Goal: Task Accomplishment & Management: Manage account settings

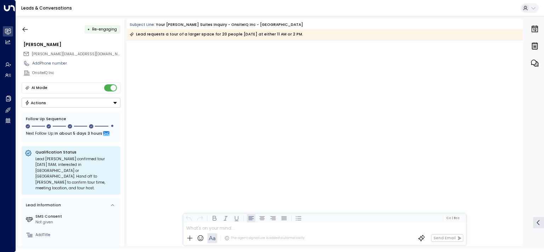
scroll to position [1995, 0]
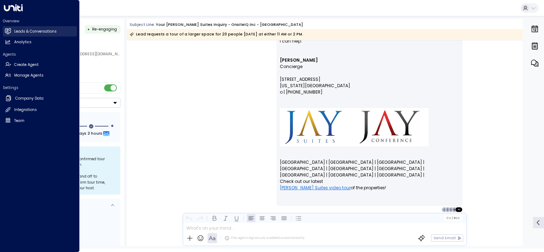
click at [29, 32] on h2 "Leads & Conversations" at bounding box center [35, 32] width 42 height 6
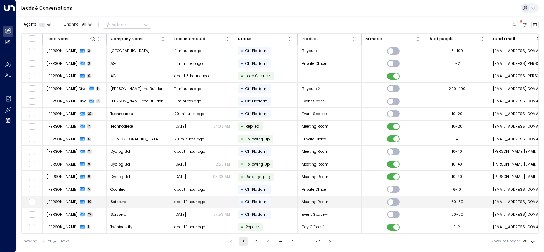
scroll to position [35, 0]
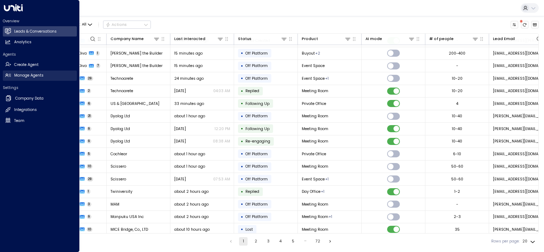
click at [29, 72] on link "Manage Agents Manage Agents" at bounding box center [40, 75] width 74 height 10
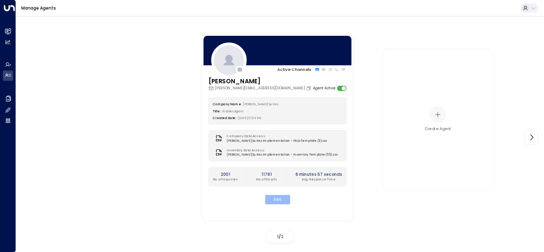
click at [278, 198] on button "Edit" at bounding box center [277, 199] width 25 height 9
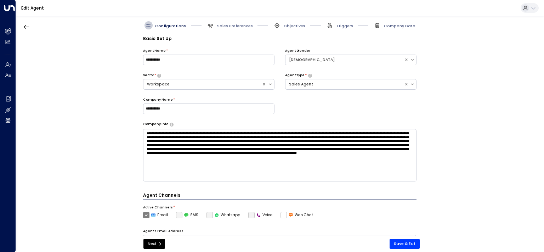
scroll to position [8, 0]
click at [225, 26] on span "Sales Preferences" at bounding box center [235, 25] width 36 height 5
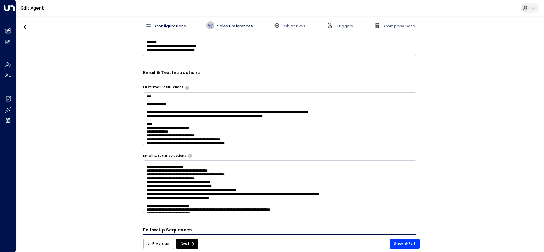
scroll to position [226, 0]
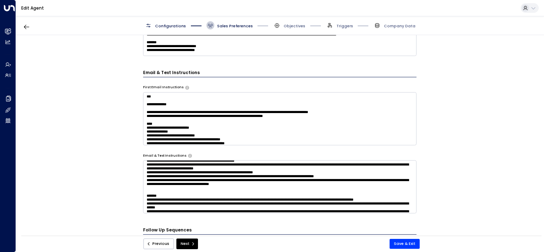
click at [277, 196] on textarea at bounding box center [280, 186] width 274 height 53
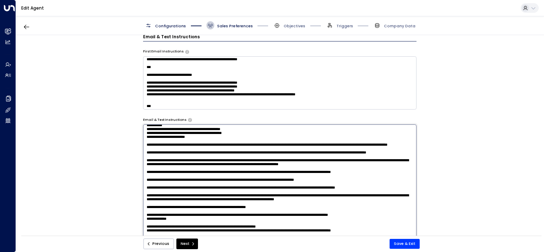
scroll to position [996, 0]
drag, startPoint x: 188, startPoint y: 235, endPoint x: 137, endPoint y: 151, distance: 98.9
click at [143, 151] on textarea at bounding box center [280, 198] width 274 height 149
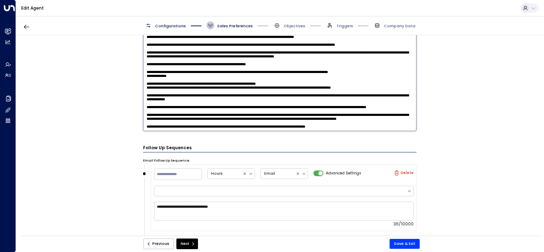
scroll to position [1061, 0]
click at [185, 106] on textarea at bounding box center [280, 56] width 274 height 149
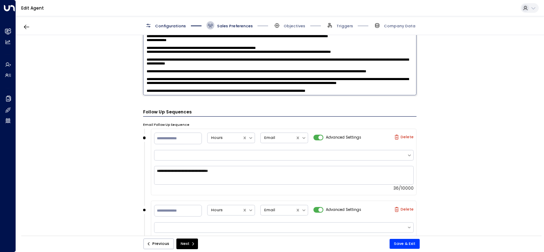
scroll to position [901, 0]
drag, startPoint x: 360, startPoint y: 92, endPoint x: 141, endPoint y: 70, distance: 220.4
click at [143, 70] on textarea at bounding box center [280, 20] width 274 height 149
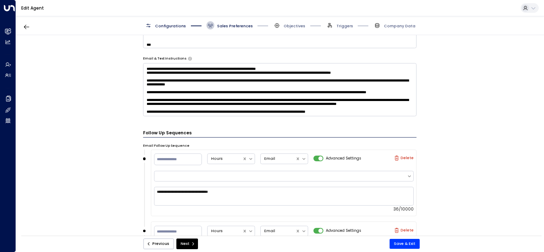
scroll to position [436, 0]
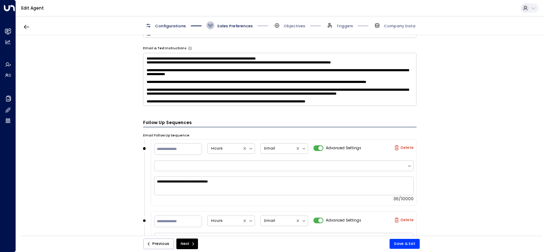
click at [227, 106] on textarea at bounding box center [280, 79] width 274 height 53
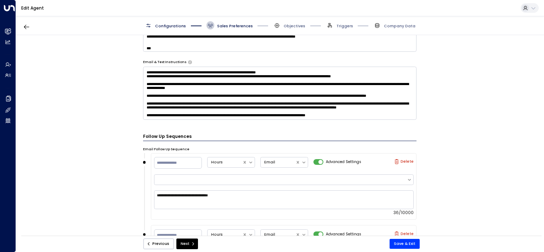
scroll to position [436, 0]
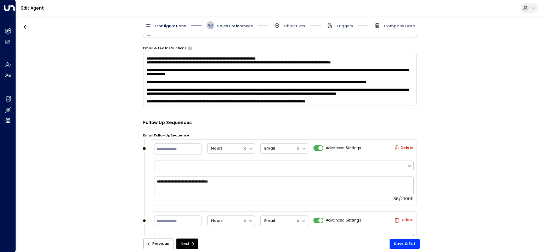
click at [173, 91] on textarea at bounding box center [280, 79] width 274 height 53
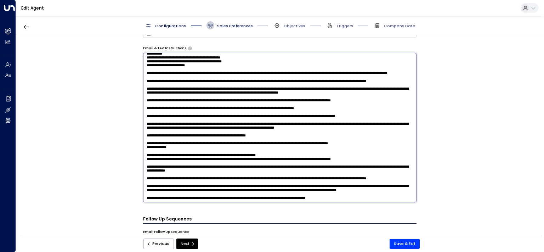
scroll to position [1093, 0]
click at [173, 91] on textarea at bounding box center [280, 127] width 274 height 149
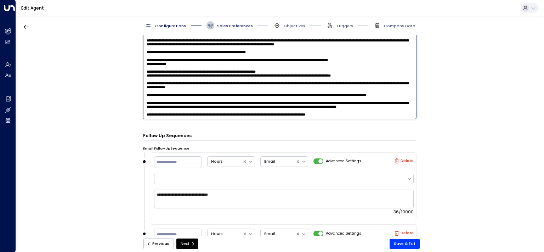
scroll to position [507, 0]
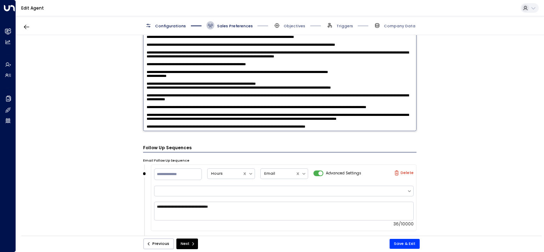
click at [172, 110] on textarea at bounding box center [280, 56] width 274 height 149
click at [167, 115] on textarea at bounding box center [280, 56] width 274 height 149
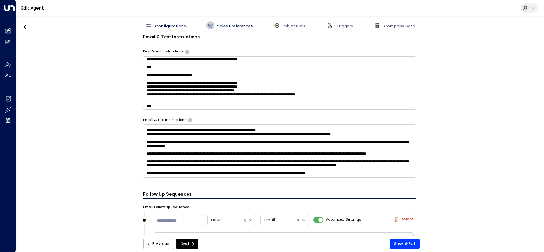
scroll to position [1092, 0]
click at [182, 151] on textarea at bounding box center [280, 150] width 274 height 53
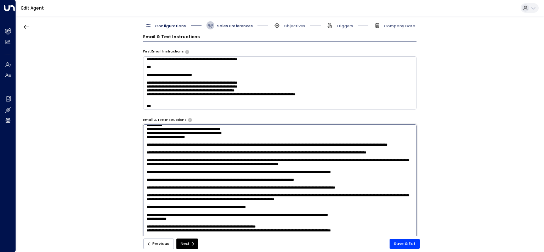
click at [182, 151] on textarea at bounding box center [280, 198] width 274 height 149
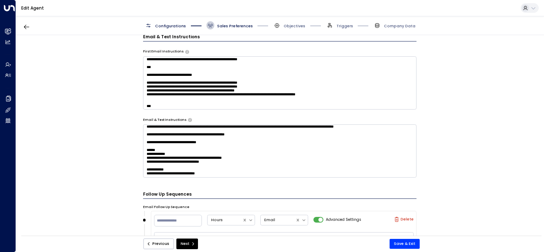
scroll to position [575, 0]
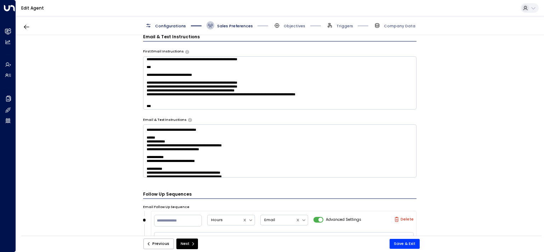
click at [189, 158] on textarea at bounding box center [280, 150] width 274 height 53
click at [210, 165] on textarea at bounding box center [280, 150] width 274 height 53
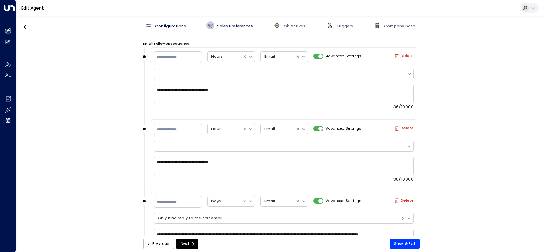
scroll to position [385, 0]
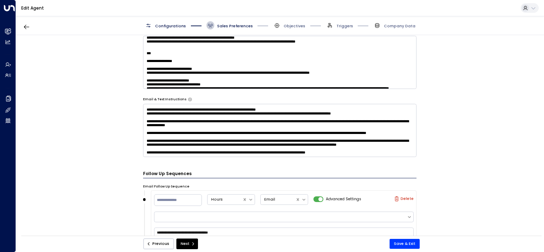
click at [219, 150] on textarea at bounding box center [280, 130] width 274 height 53
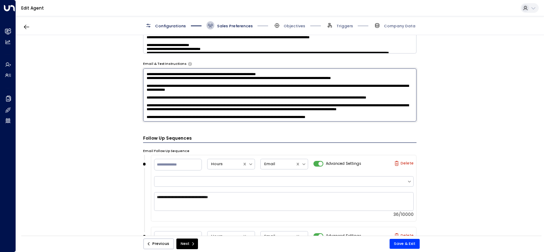
scroll to position [1093, 0]
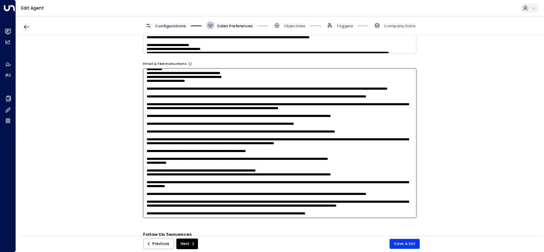
drag, startPoint x: 362, startPoint y: 119, endPoint x: 162, endPoint y: 119, distance: 199.7
click at [162, 119] on textarea at bounding box center [280, 142] width 274 height 149
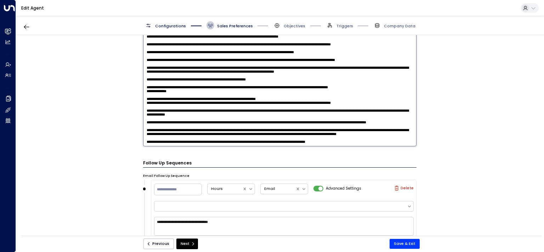
click at [359, 145] on textarea at bounding box center [280, 71] width 274 height 149
drag, startPoint x: 357, startPoint y: 143, endPoint x: 120, endPoint y: 144, distance: 236.6
click at [143, 144] on textarea at bounding box center [280, 71] width 274 height 149
paste textarea "**********"
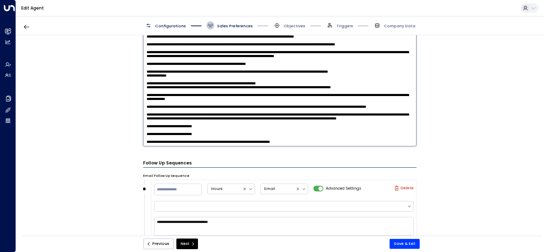
scroll to position [1114, 0]
click at [143, 144] on textarea at bounding box center [280, 71] width 274 height 149
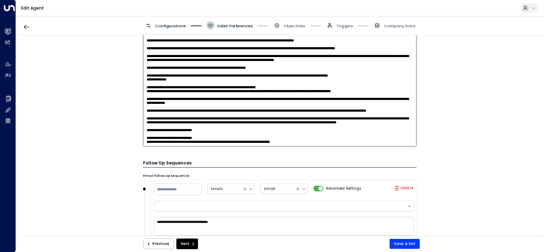
scroll to position [1111, 0]
click at [143, 135] on textarea at bounding box center [280, 71] width 274 height 149
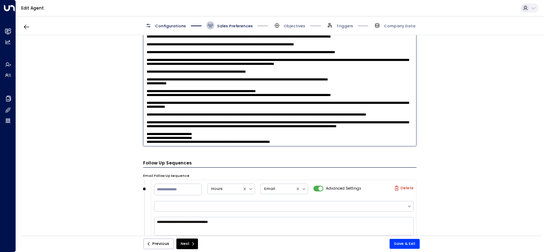
scroll to position [1105, 0]
click at [144, 144] on textarea at bounding box center [280, 71] width 274 height 149
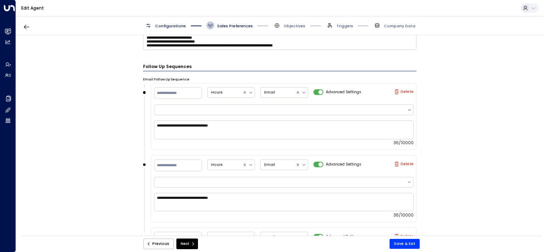
scroll to position [421, 0]
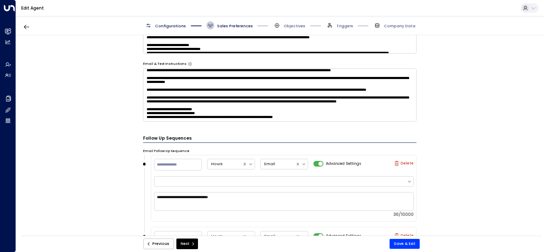
click at [243, 97] on textarea at bounding box center [280, 94] width 274 height 53
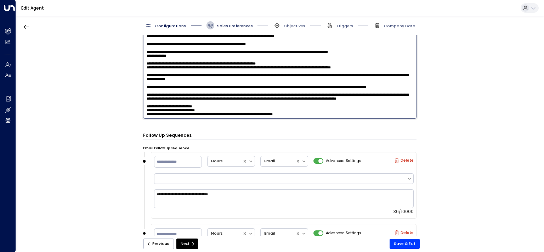
scroll to position [528, 0]
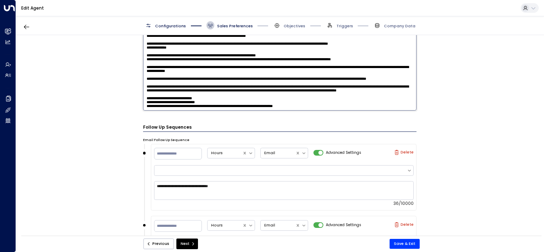
click at [236, 86] on textarea at bounding box center [280, 35] width 274 height 149
drag, startPoint x: 234, startPoint y: 83, endPoint x: 127, endPoint y: 73, distance: 108.1
click at [143, 73] on textarea at bounding box center [280, 35] width 274 height 149
paste textarea "**********"
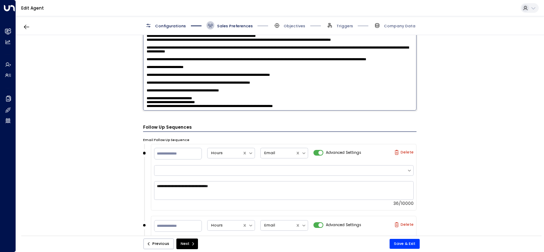
click at [145, 84] on textarea at bounding box center [280, 35] width 274 height 149
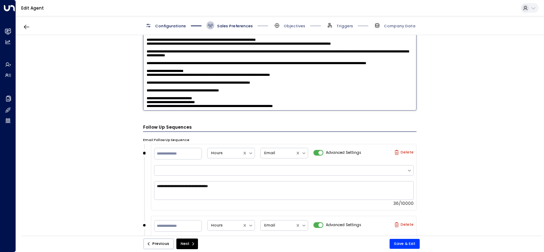
click at [143, 89] on textarea at bounding box center [280, 35] width 274 height 149
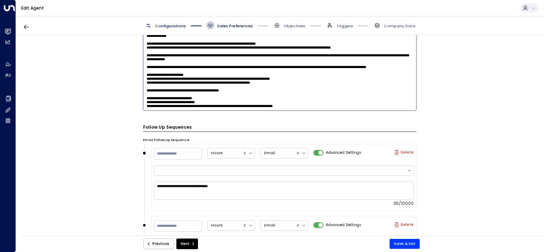
click at [143, 95] on textarea at bounding box center [280, 35] width 274 height 149
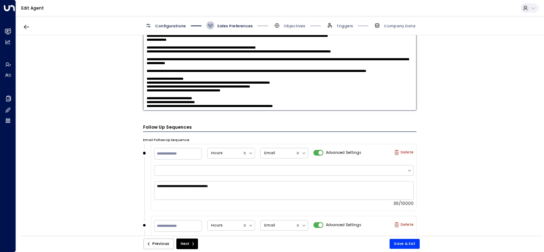
click at [143, 84] on textarea at bounding box center [280, 35] width 274 height 149
click at [143, 78] on textarea at bounding box center [280, 35] width 274 height 149
click at [144, 86] on textarea at bounding box center [280, 35] width 274 height 149
click at [146, 89] on textarea at bounding box center [280, 35] width 274 height 149
click at [146, 83] on textarea at bounding box center [280, 35] width 274 height 149
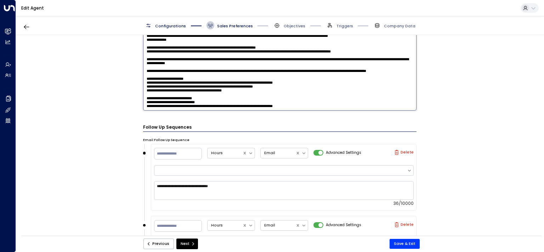
scroll to position [1072, 0]
click at [185, 92] on textarea at bounding box center [280, 35] width 274 height 149
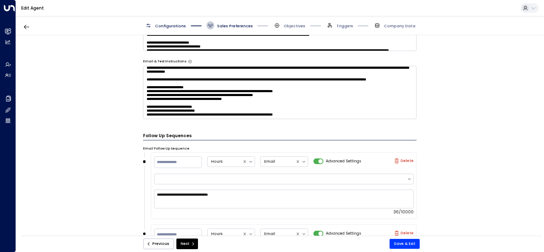
scroll to position [421, 0]
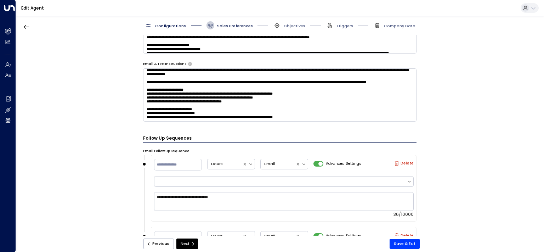
click at [193, 98] on textarea at bounding box center [280, 94] width 274 height 53
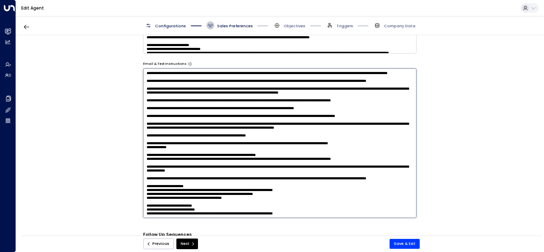
scroll to position [456, 0]
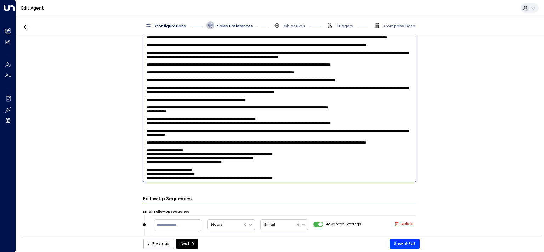
click at [188, 127] on textarea at bounding box center [280, 107] width 274 height 149
drag, startPoint x: 191, startPoint y: 127, endPoint x: 135, endPoint y: 121, distance: 56.2
click at [143, 121] on textarea at bounding box center [280, 107] width 274 height 149
click at [193, 126] on textarea at bounding box center [280, 107] width 274 height 149
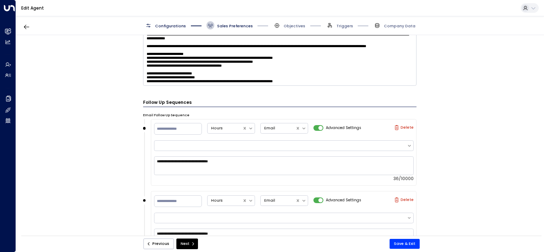
scroll to position [1111, 0]
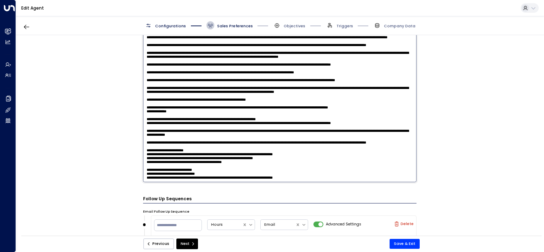
drag, startPoint x: 185, startPoint y: 63, endPoint x: 122, endPoint y: 56, distance: 63.8
click at [143, 56] on textarea at bounding box center [280, 107] width 274 height 149
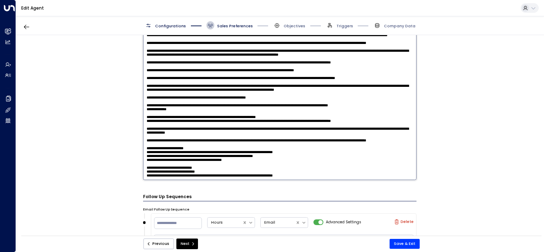
scroll to position [456, 0]
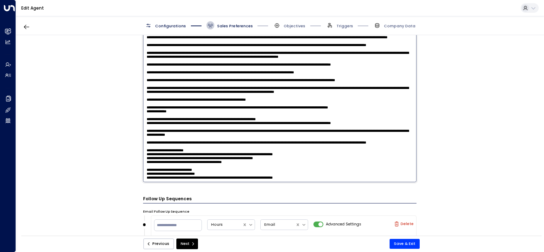
click at [183, 124] on textarea at bounding box center [280, 107] width 274 height 149
drag, startPoint x: 149, startPoint y: 123, endPoint x: 135, endPoint y: 107, distance: 21.1
click at [143, 98] on textarea at bounding box center [280, 107] width 274 height 149
paste textarea "**********"
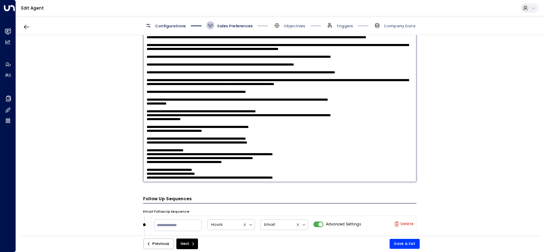
click at [143, 126] on textarea at bounding box center [280, 107] width 274 height 149
click at [143, 108] on textarea at bounding box center [280, 107] width 274 height 149
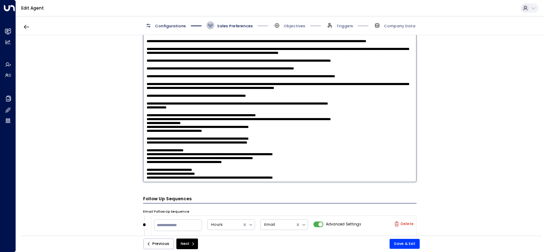
click at [146, 114] on textarea at bounding box center [280, 107] width 274 height 149
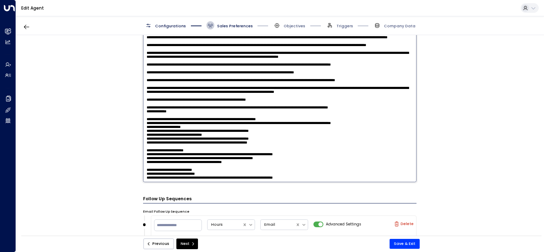
scroll to position [1105, 0]
click at [143, 109] on textarea at bounding box center [280, 107] width 274 height 149
click at [392, 95] on textarea at bounding box center [280, 107] width 274 height 149
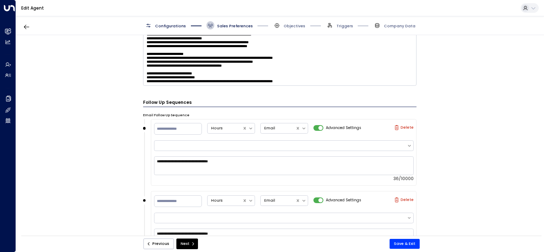
scroll to position [1111, 0]
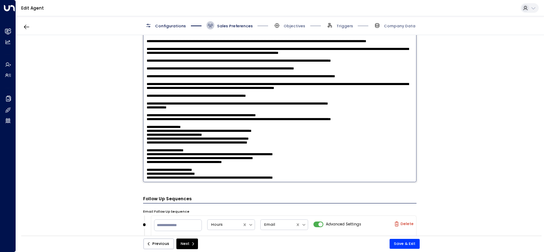
drag, startPoint x: 388, startPoint y: 63, endPoint x: 219, endPoint y: 63, distance: 169.6
click at [219, 63] on textarea at bounding box center [280, 107] width 274 height 149
click at [206, 94] on textarea at bounding box center [280, 107] width 274 height 149
drag, startPoint x: 391, startPoint y: 92, endPoint x: 386, endPoint y: 92, distance: 5.3
click at [386, 92] on textarea at bounding box center [280, 107] width 274 height 149
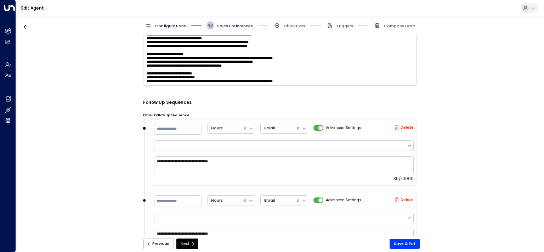
click at [188, 74] on textarea at bounding box center [280, 59] width 274 height 53
click at [168, 74] on textarea at bounding box center [280, 59] width 274 height 53
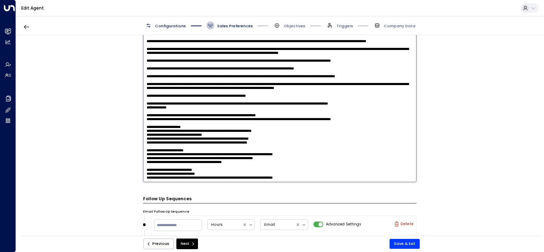
click at [186, 72] on textarea at bounding box center [280, 107] width 274 height 149
drag, startPoint x: 189, startPoint y: 72, endPoint x: 107, endPoint y: 65, distance: 82.8
click at [143, 65] on textarea at bounding box center [280, 107] width 274 height 149
paste textarea "**********"
click at [144, 73] on textarea at bounding box center [280, 107] width 274 height 149
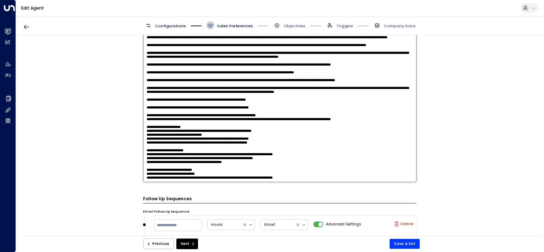
scroll to position [1105, 0]
click at [149, 79] on textarea at bounding box center [280, 107] width 274 height 149
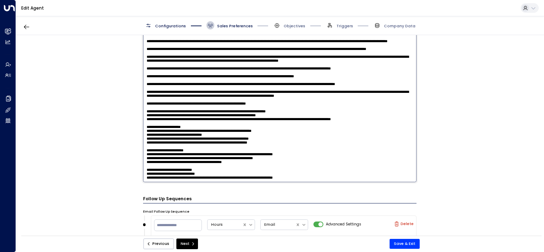
scroll to position [1099, 0]
click at [169, 79] on textarea at bounding box center [280, 107] width 274 height 149
click at [158, 98] on textarea at bounding box center [280, 107] width 274 height 149
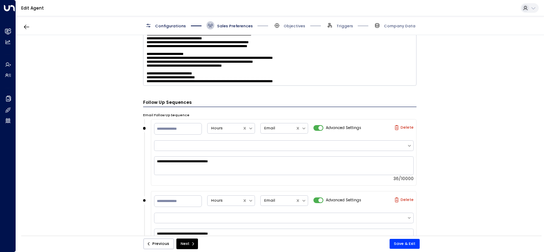
scroll to position [421, 0]
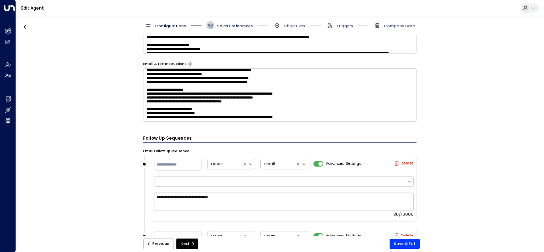
click at [381, 102] on textarea at bounding box center [280, 94] width 274 height 53
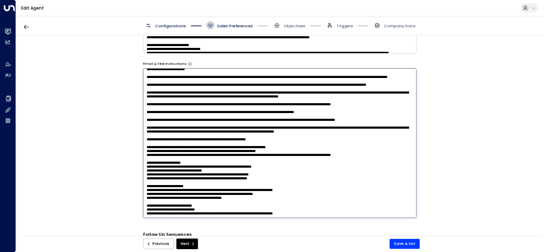
click at [386, 122] on textarea at bounding box center [280, 142] width 274 height 149
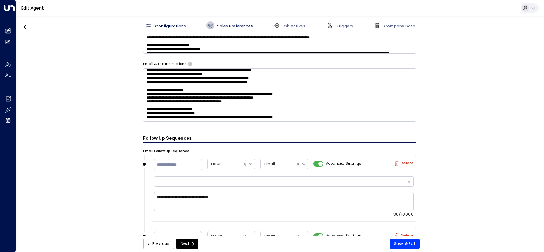
scroll to position [1099, 0]
click at [362, 117] on textarea at bounding box center [280, 94] width 274 height 53
click at [224, 100] on textarea at bounding box center [280, 94] width 274 height 53
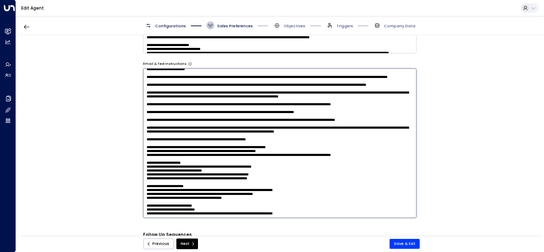
click at [172, 89] on textarea at bounding box center [280, 142] width 274 height 149
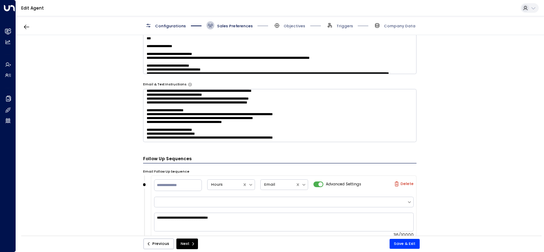
scroll to position [385, 0]
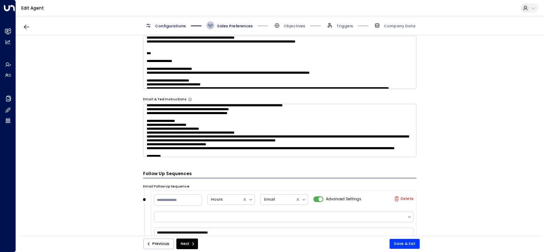
click at [215, 142] on textarea at bounding box center [280, 130] width 274 height 53
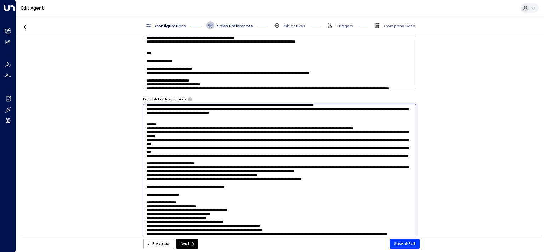
scroll to position [227, 0]
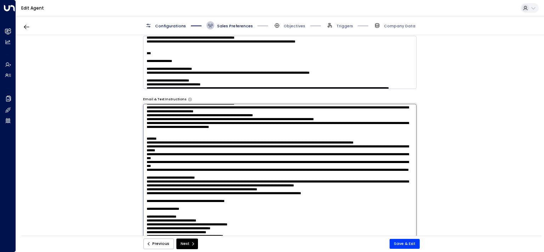
click at [232, 182] on textarea at bounding box center [280, 178] width 274 height 149
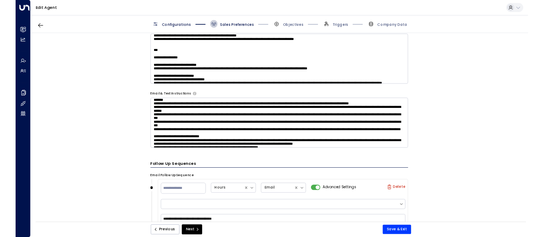
scroll to position [231, 0]
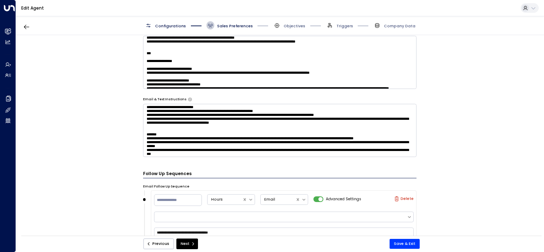
click at [242, 138] on textarea at bounding box center [280, 130] width 274 height 53
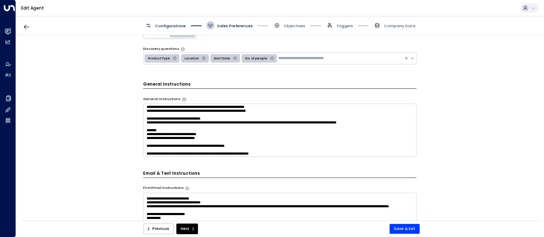
scroll to position [0, 0]
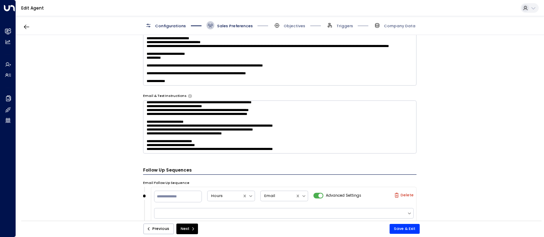
click at [353, 131] on textarea at bounding box center [280, 127] width 274 height 53
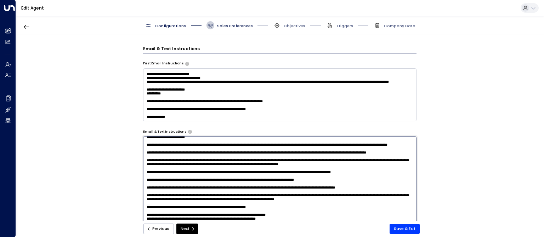
click at [198, 164] on textarea at bounding box center [280, 210] width 274 height 149
click at [222, 165] on textarea at bounding box center [280, 210] width 274 height 149
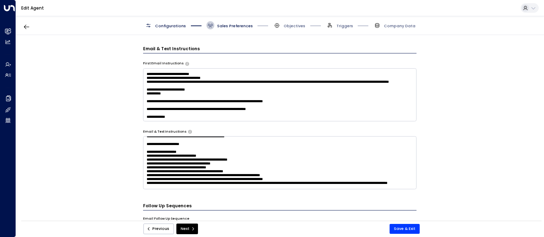
click at [156, 166] on textarea at bounding box center [280, 162] width 274 height 53
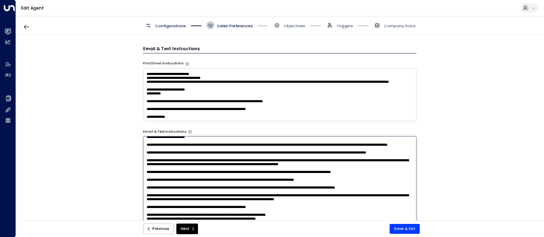
click at [225, 161] on textarea at bounding box center [280, 210] width 274 height 149
drag, startPoint x: 228, startPoint y: 165, endPoint x: 134, endPoint y: 159, distance: 95.1
click at [143, 159] on textarea at bounding box center [280, 210] width 274 height 149
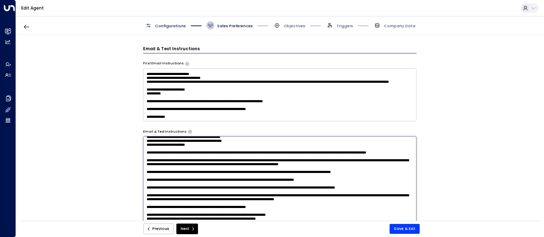
click at [206, 167] on textarea at bounding box center [280, 210] width 274 height 149
click at [172, 176] on textarea at bounding box center [280, 210] width 274 height 149
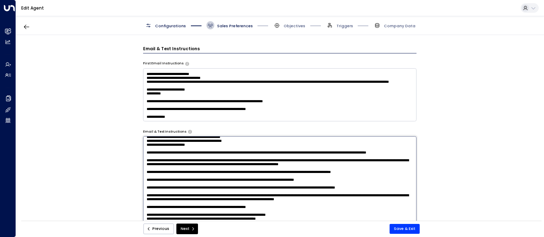
click at [199, 180] on textarea at bounding box center [280, 210] width 274 height 149
click at [209, 176] on textarea at bounding box center [280, 210] width 274 height 149
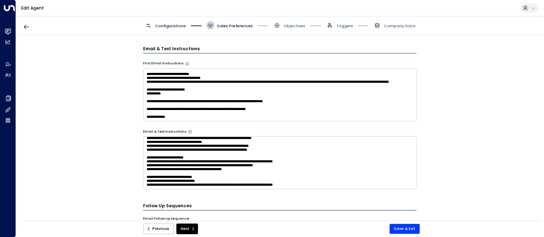
scroll to position [1002, 0]
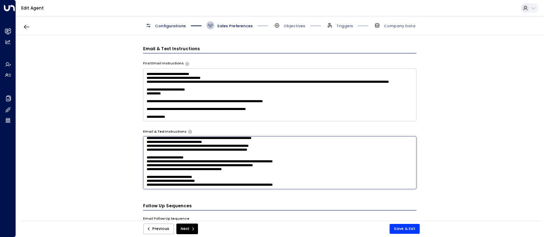
click at [202, 147] on textarea at bounding box center [280, 162] width 274 height 53
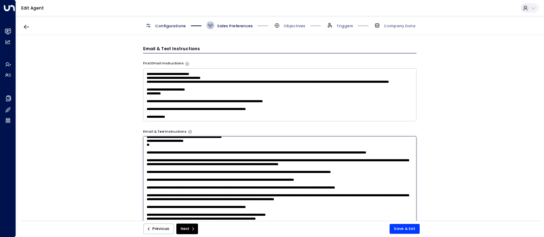
paste textarea "**********"
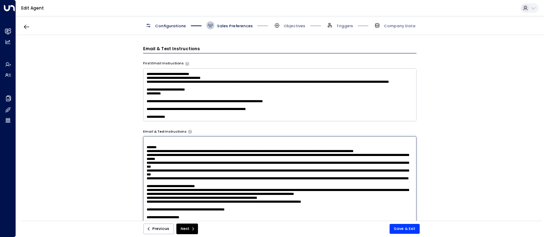
scroll to position [259, 0]
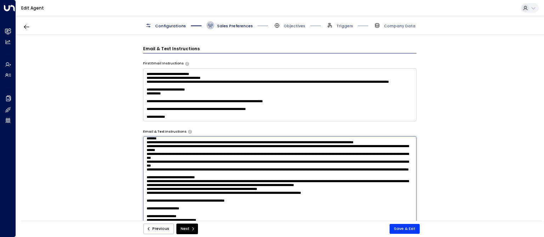
click at [237, 184] on textarea at bounding box center [280, 210] width 274 height 149
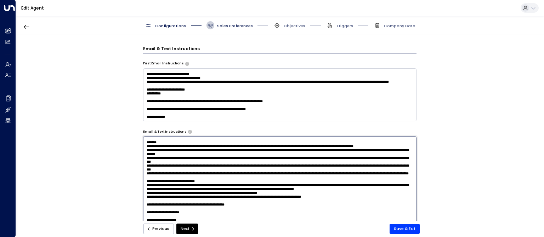
paste textarea "**********"
click at [144, 189] on textarea at bounding box center [280, 210] width 274 height 149
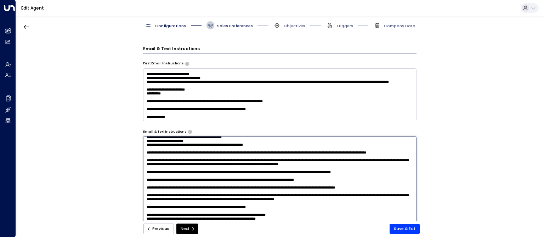
scroll to position [776, 0]
click at [223, 165] on textarea at bounding box center [280, 210] width 274 height 149
click at [288, 193] on textarea at bounding box center [280, 210] width 274 height 149
drag, startPoint x: 292, startPoint y: 192, endPoint x: 125, endPoint y: 192, distance: 167.2
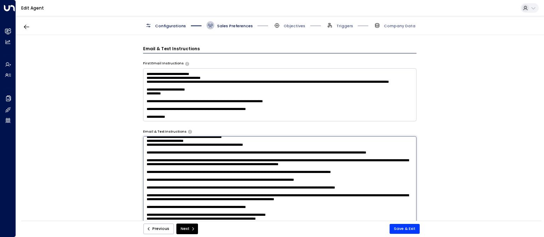
click at [143, 192] on textarea at bounding box center [280, 210] width 274 height 149
type textarea "**********"
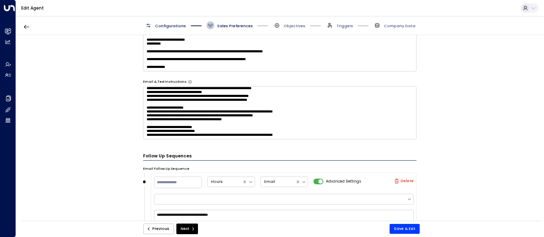
scroll to position [388, 0]
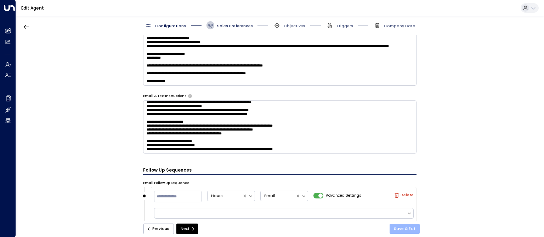
click at [408, 229] on button "Save & Exit" at bounding box center [405, 229] width 30 height 10
